Goal: Task Accomplishment & Management: Use online tool/utility

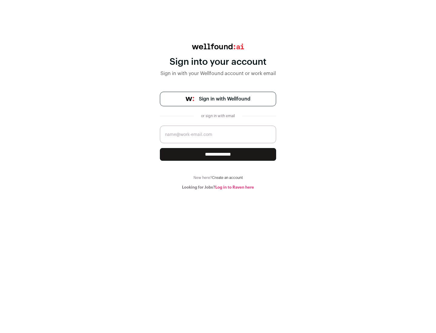
click at [224, 99] on span "Sign in with Wellfound" at bounding box center [224, 98] width 51 height 7
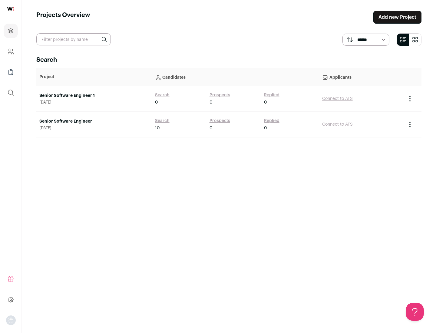
click at [94, 121] on link "Senior Software Engineer" at bounding box center [94, 121] width 110 height 6
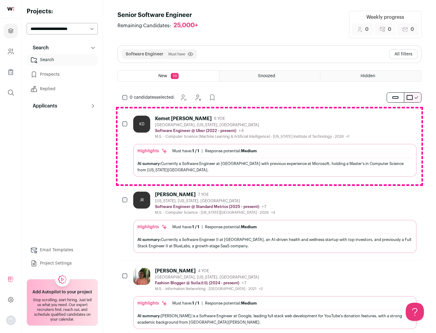
click at [269, 146] on div "Highlights Must have: 1 / 1 How many must haves have been fulfilled? | Response…" at bounding box center [274, 160] width 283 height 33
